Goal: Transaction & Acquisition: Purchase product/service

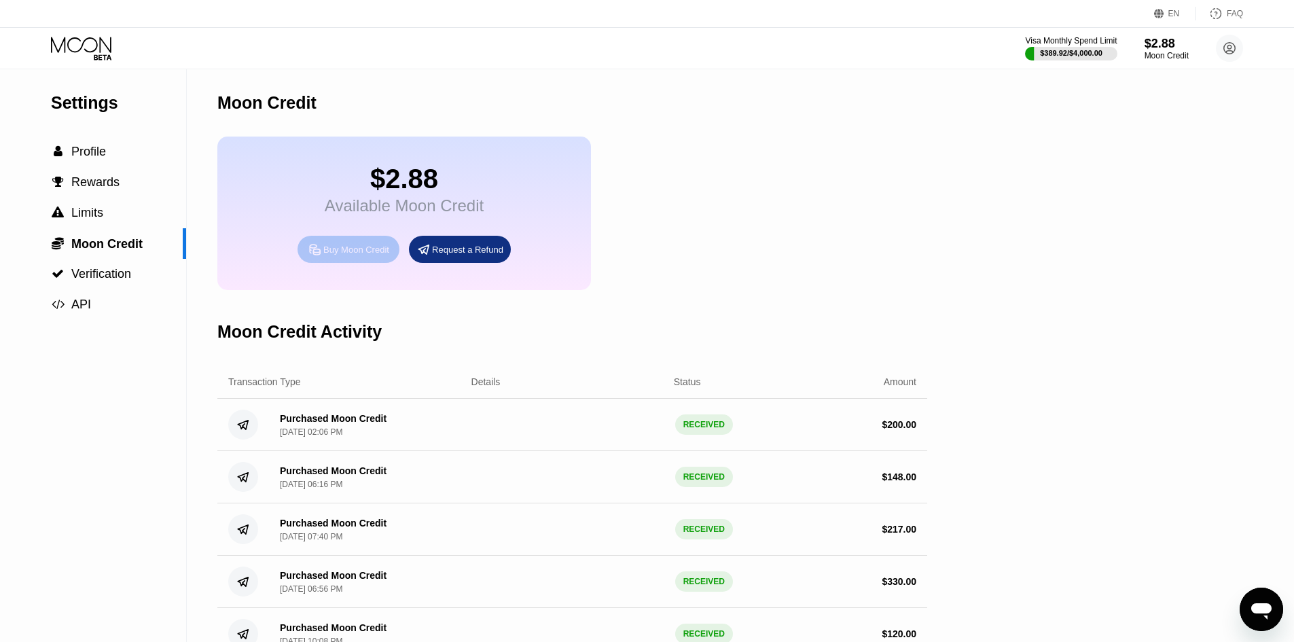
click at [356, 255] on div "Buy Moon Credit" at bounding box center [356, 250] width 66 height 12
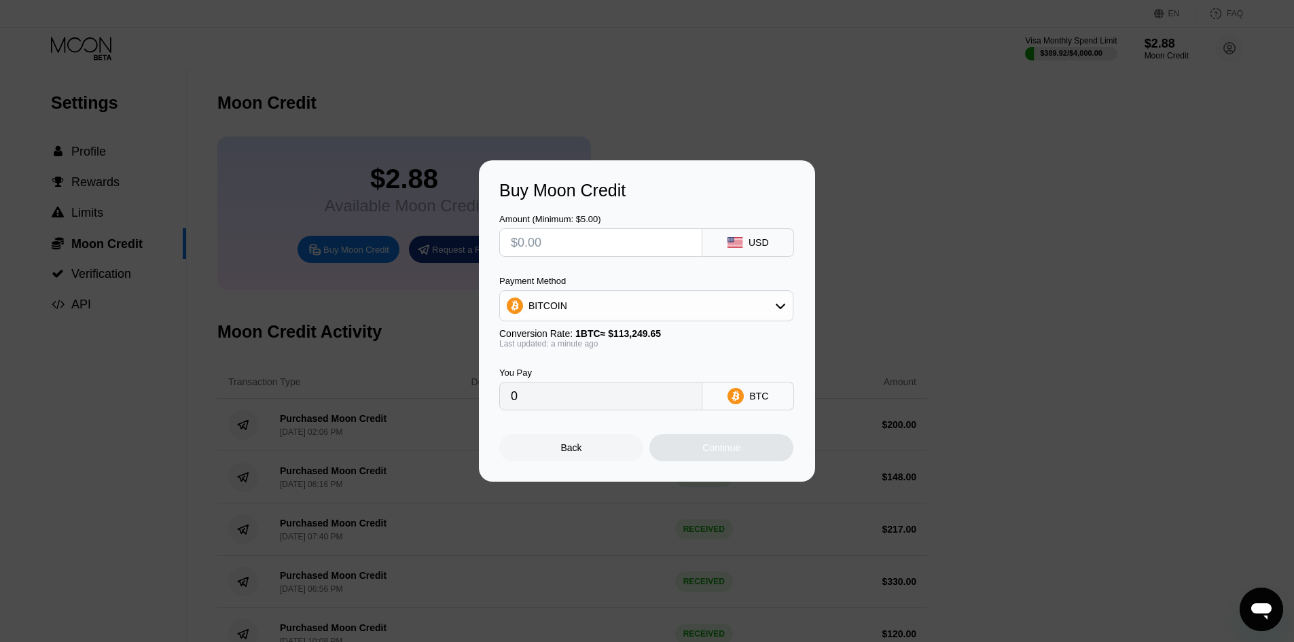
click at [583, 312] on div "BITCOIN" at bounding box center [646, 305] width 293 height 27
click at [572, 367] on span "USDT on TRON" at bounding box center [566, 372] width 69 height 11
type input "0.00"
click at [549, 233] on input "text" at bounding box center [601, 242] width 180 height 27
type input "$1"
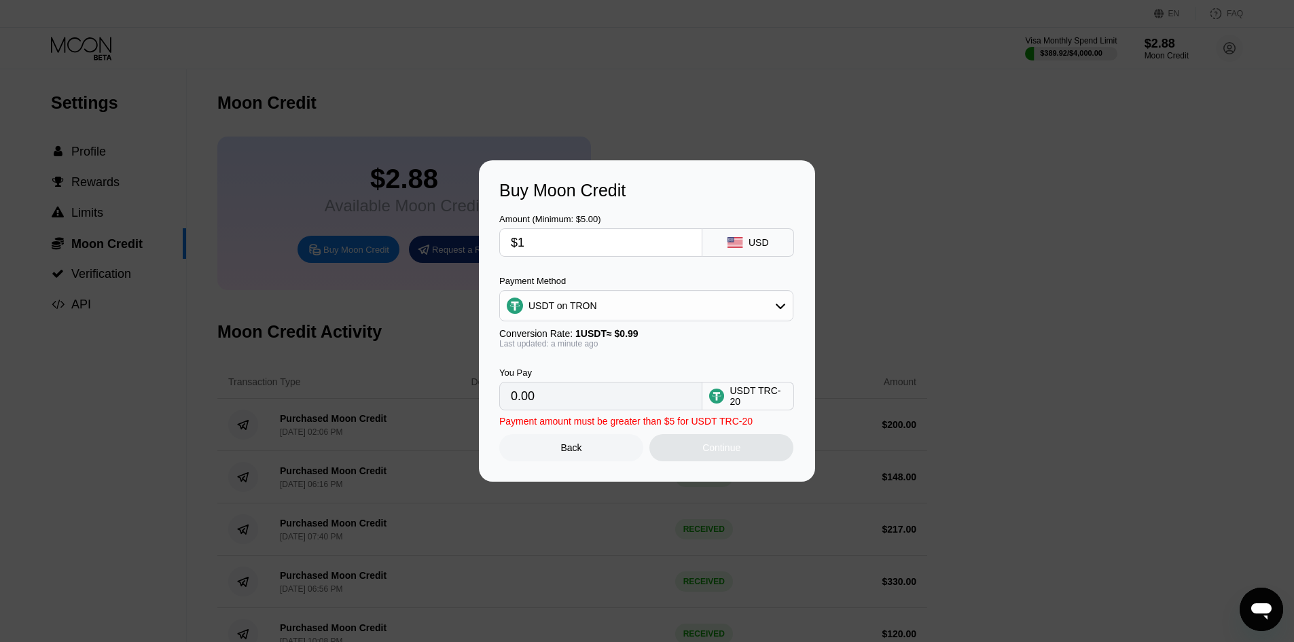
type input "1.01"
type input "$15"
type input "15.15"
type input "$150"
type input "151.52"
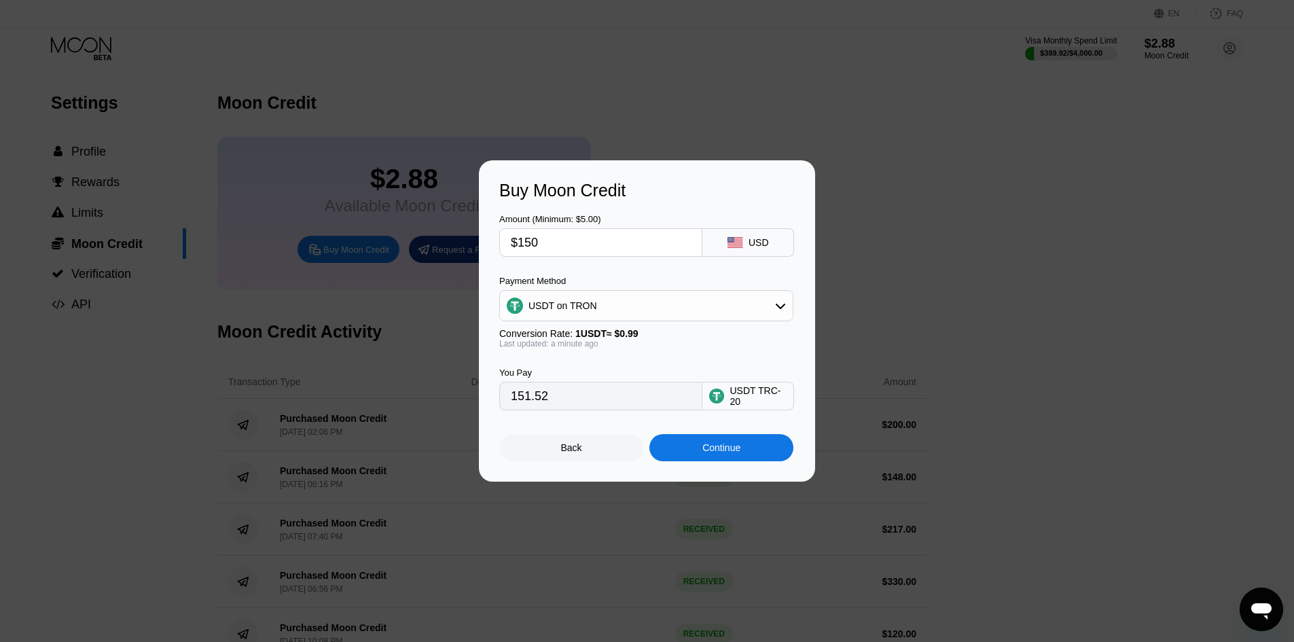
type input "$150"
click at [721, 459] on div "Continue" at bounding box center [721, 447] width 144 height 27
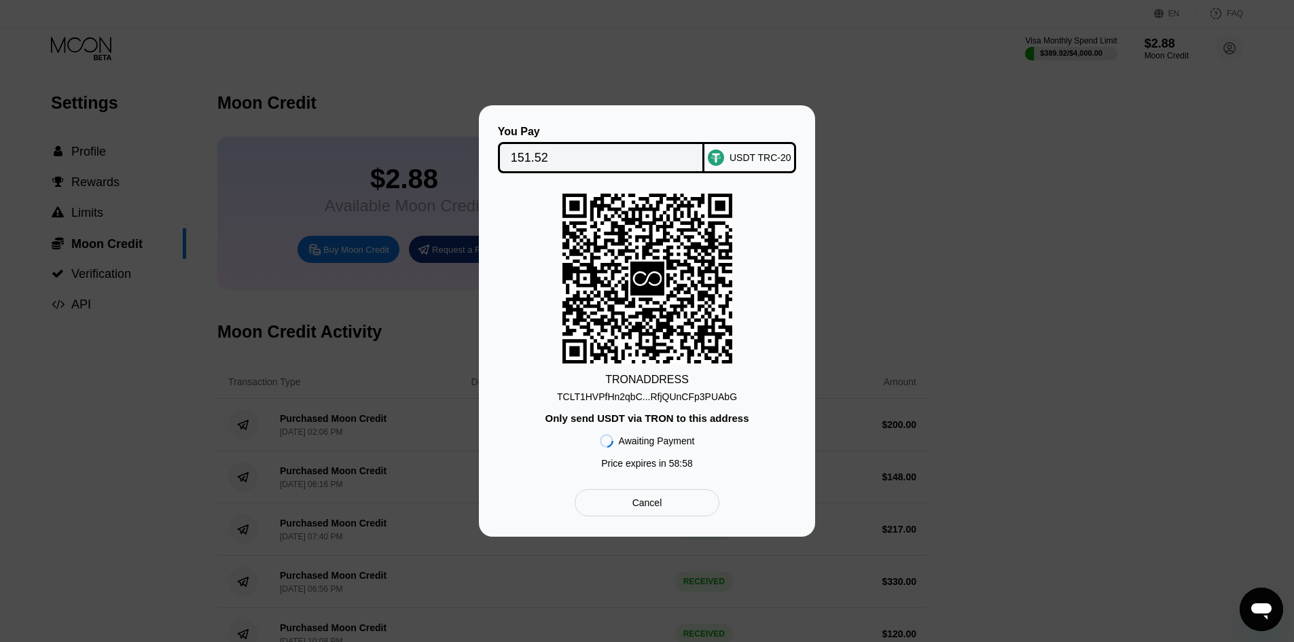
click at [689, 419] on div "Only send USDT via TRON to this address" at bounding box center [647, 418] width 204 height 12
click at [671, 391] on div "TCLT1HVPfHn2qbC...RfjQUnCFp3PUAbG" at bounding box center [647, 396] width 180 height 11
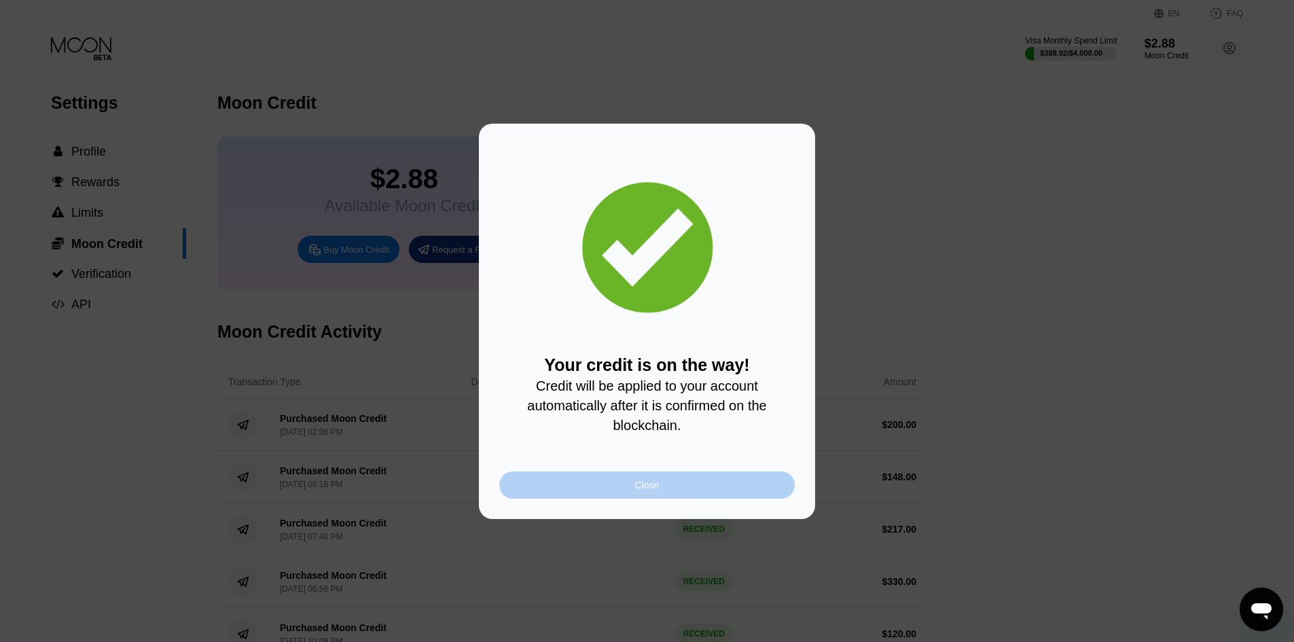
click at [656, 490] on div "Close" at bounding box center [647, 484] width 24 height 11
